Goal: Information Seeking & Learning: Find specific fact

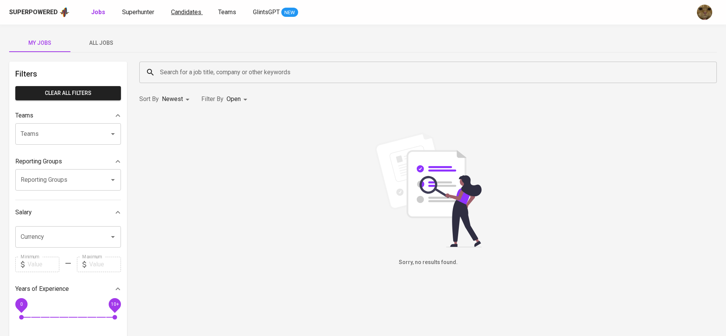
click at [198, 10] on span "Candidates" at bounding box center [186, 11] width 30 height 7
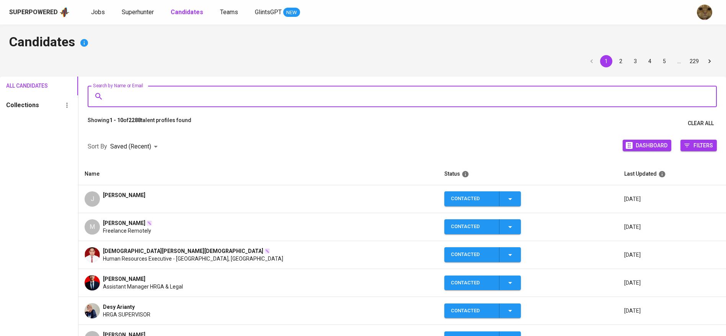
click at [127, 99] on input "Search by Name or Email" at bounding box center [404, 96] width 596 height 15
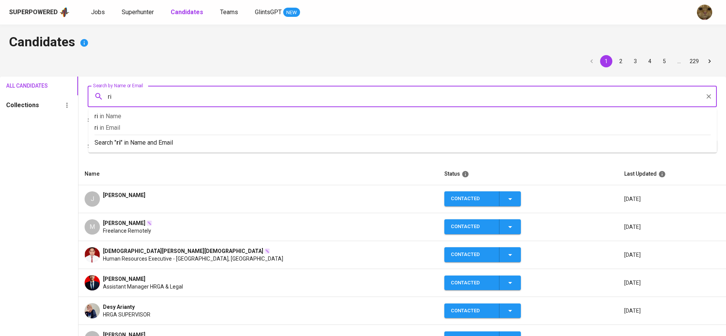
type input "riz"
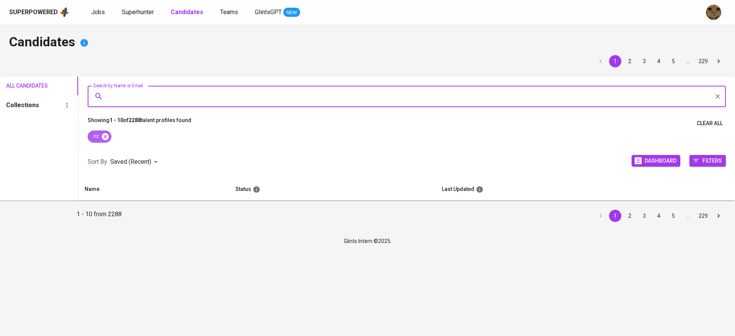
click at [109, 140] on icon at bounding box center [105, 136] width 8 height 8
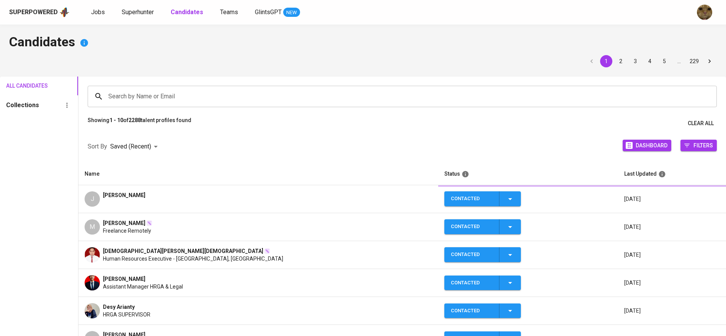
click at [135, 84] on div "Search by Name or Email Search by Name or Email" at bounding box center [402, 97] width 648 height 40
click at [127, 93] on input "Search by Name or Email" at bounding box center [404, 96] width 596 height 15
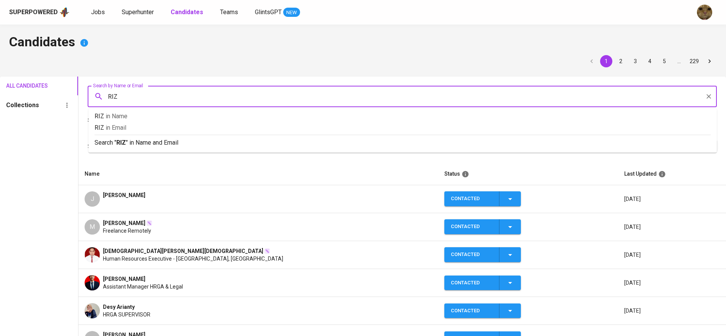
type input "RIZA"
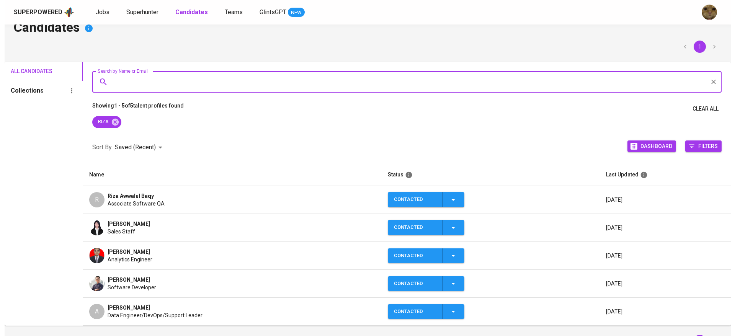
scroll to position [16, 0]
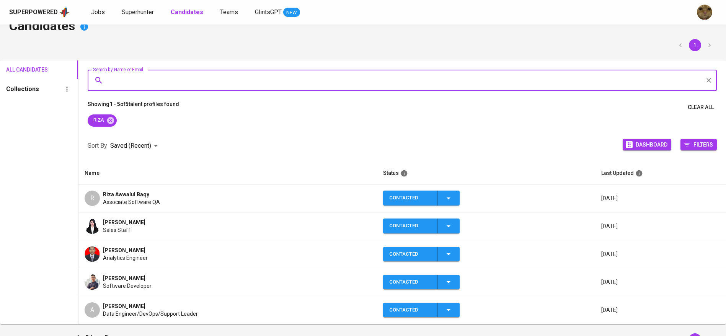
click at [94, 193] on div "R" at bounding box center [92, 198] width 15 height 15
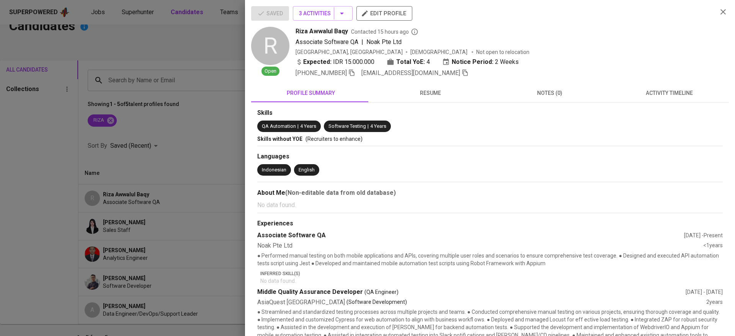
click at [650, 95] on span "activity timeline" at bounding box center [669, 93] width 110 height 10
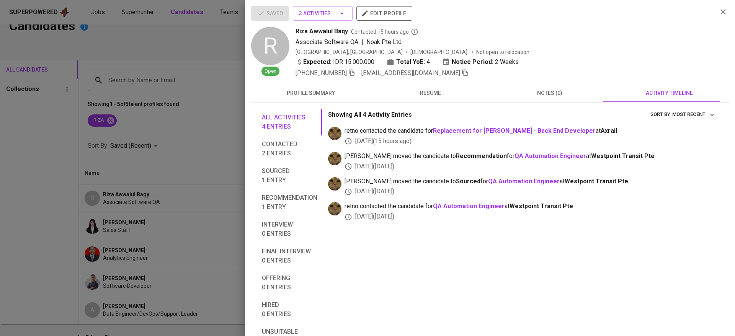
click at [355, 77] on span "[PHONE_NUMBER]" at bounding box center [326, 73] width 60 height 9
click at [354, 74] on icon "button" at bounding box center [351, 72] width 7 height 7
click at [441, 93] on span "resume" at bounding box center [430, 93] width 110 height 10
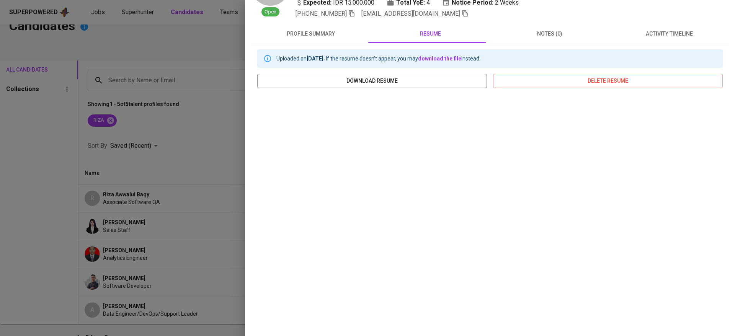
scroll to position [0, 0]
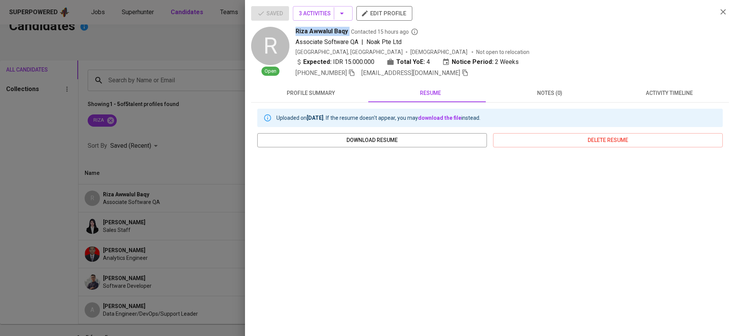
drag, startPoint x: 294, startPoint y: 29, endPoint x: 349, endPoint y: 29, distance: 55.5
click at [349, 29] on div "R Open Riza Awwalul Baqy Contacted 15 hours ago Associate Software QA | Noak Pt…" at bounding box center [481, 52] width 460 height 51
copy span "Riza Awwalul Baqy"
